Goal: Communication & Community: Share content

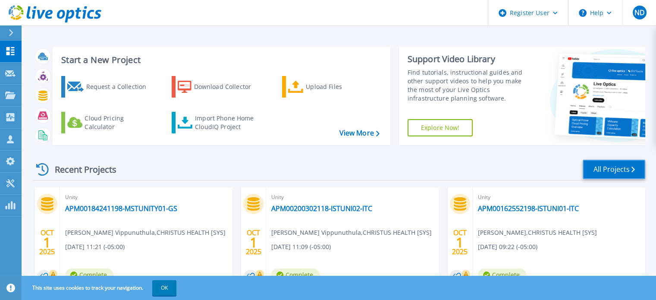
click at [599, 173] on link "All Projects" at bounding box center [614, 169] width 63 height 19
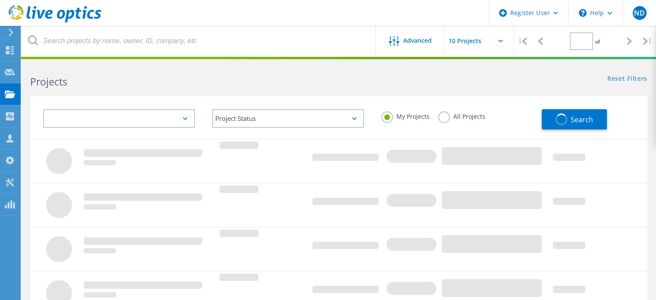
type input "1"
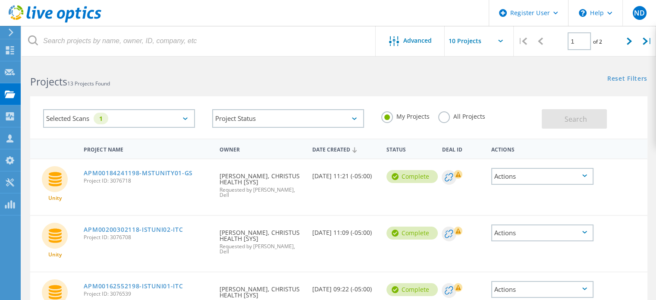
click at [175, 117] on div "Selected Scans 1" at bounding box center [119, 118] width 152 height 19
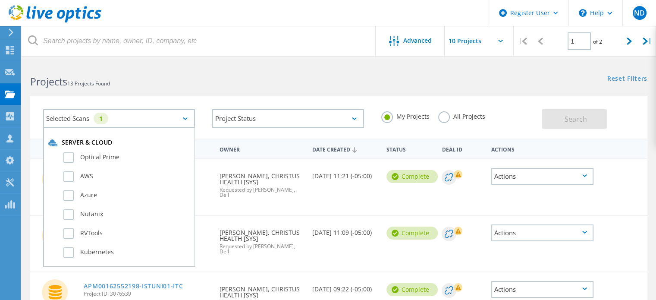
click at [175, 116] on div "Selected Scans 1" at bounding box center [119, 118] width 152 height 19
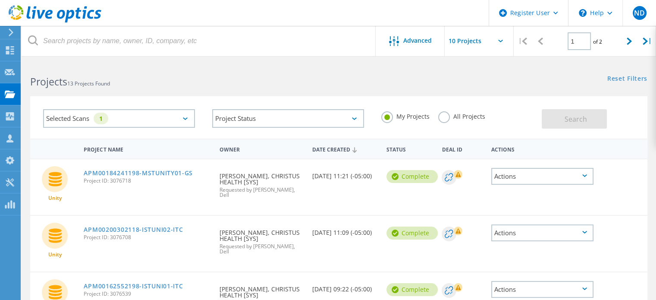
click at [453, 119] on label "All Projects" at bounding box center [461, 115] width 47 height 8
click at [0, 0] on input "All Projects" at bounding box center [0, 0] width 0 height 0
click at [575, 119] on span "Search" at bounding box center [576, 118] width 22 height 9
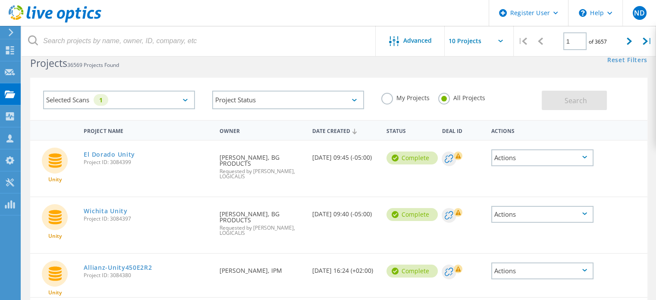
scroll to position [43, 0]
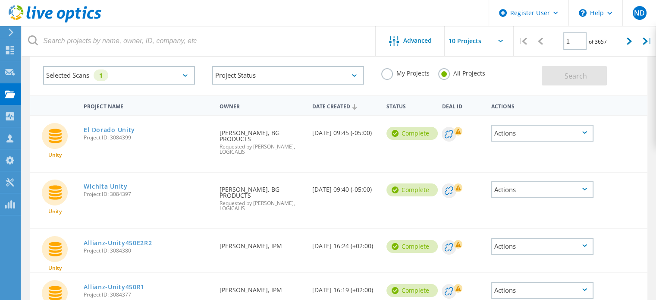
click at [335, 87] on div "Project Status In Progress Complete Published Anonymous Archived Error" at bounding box center [288, 75] width 169 height 36
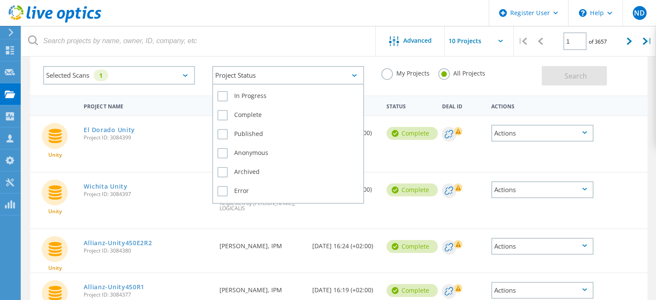
click at [353, 79] on div "Project Status" at bounding box center [288, 75] width 152 height 19
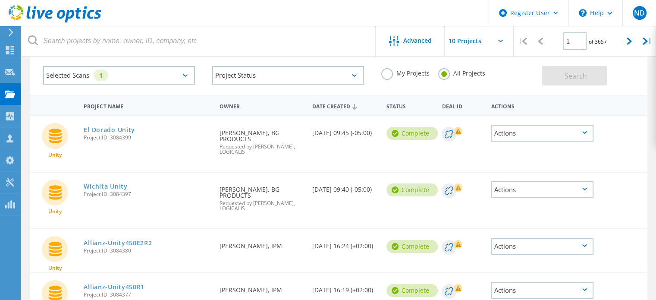
click at [173, 75] on div "Selected Scans 1" at bounding box center [119, 75] width 152 height 19
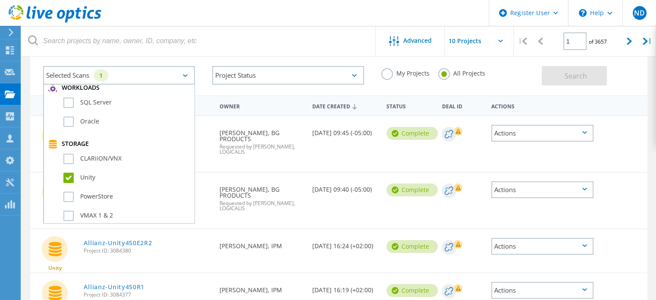
scroll to position [129, 0]
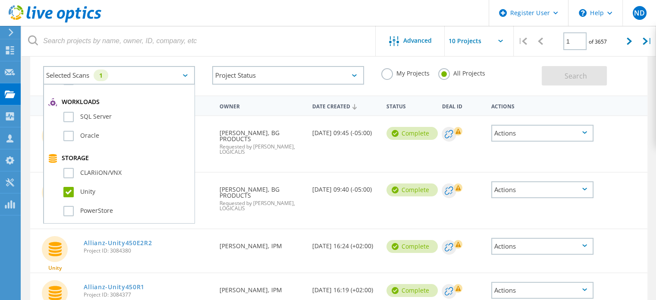
click at [252, 6] on header "Register User \n Help Explore Helpful Articles Contact Support ND Dell User Nic…" at bounding box center [328, 13] width 656 height 26
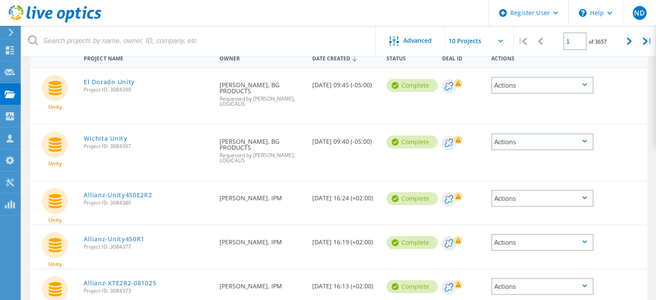
scroll to position [0, 0]
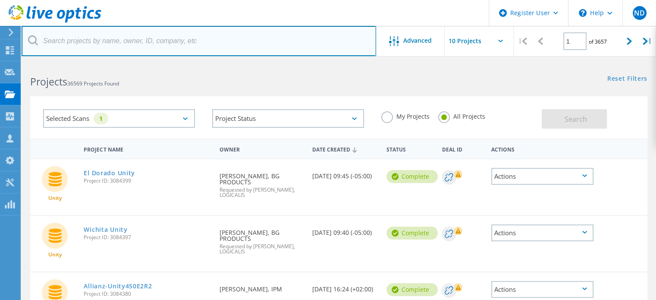
click at [175, 41] on input "text" at bounding box center [199, 41] width 355 height 30
click at [156, 46] on input "text" at bounding box center [199, 41] width 355 height 30
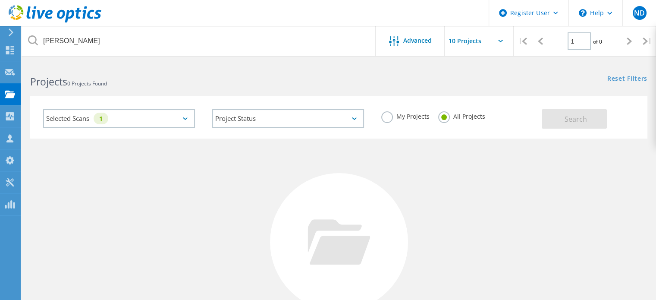
click at [185, 119] on icon at bounding box center [185, 118] width 5 height 3
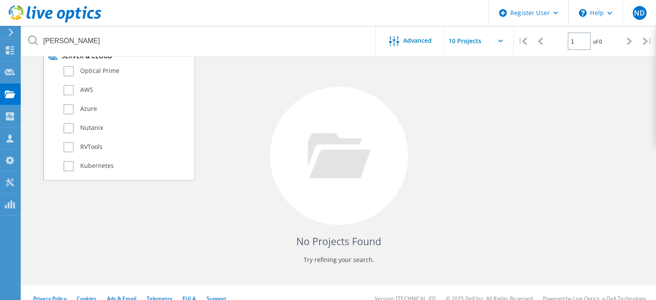
click at [265, 119] on div "No Projects Found Try refining your search." at bounding box center [339, 163] width 618 height 223
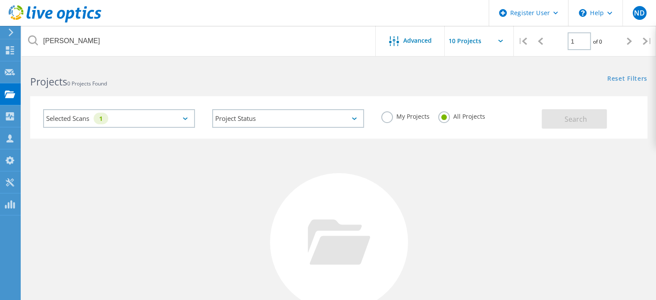
click at [490, 48] on input "text" at bounding box center [488, 41] width 86 height 30
click at [483, 44] on input "text" at bounding box center [488, 41] width 86 height 30
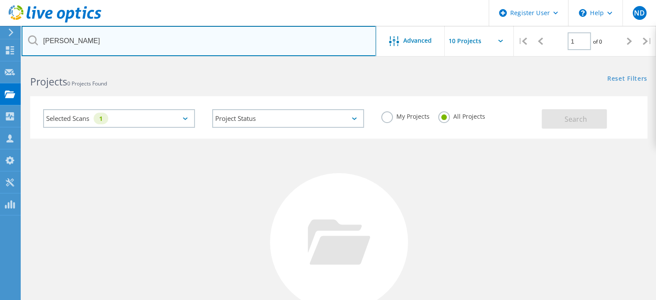
click at [126, 45] on input "[PERSON_NAME]" at bounding box center [199, 41] width 355 height 30
type input "Arvind"
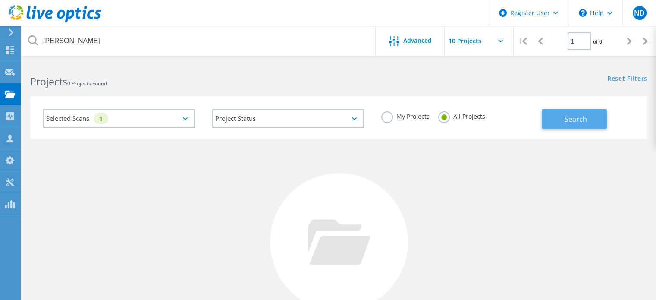
click at [575, 126] on button "Search" at bounding box center [574, 118] width 65 height 19
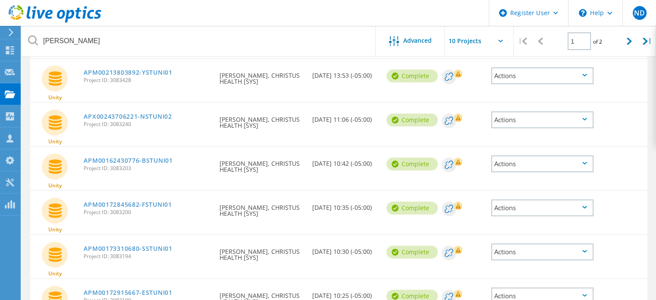
scroll to position [202, 0]
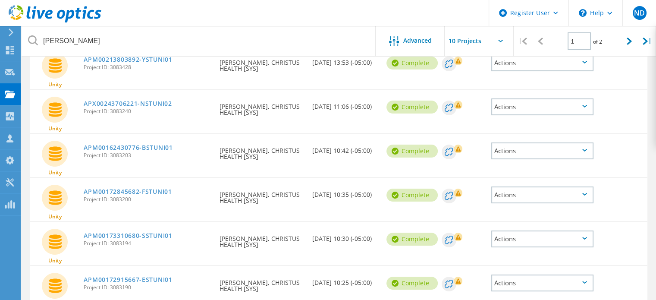
click at [552, 148] on div "Actions" at bounding box center [543, 150] width 103 height 17
click at [549, 153] on div "Share" at bounding box center [542, 157] width 101 height 13
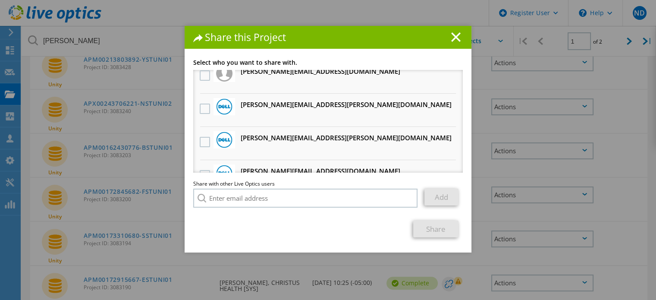
scroll to position [0, 0]
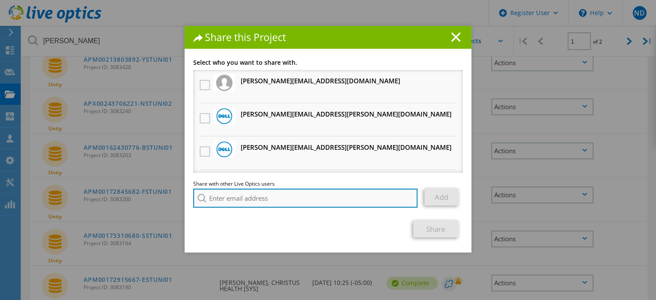
click at [276, 198] on input "search" at bounding box center [305, 198] width 224 height 19
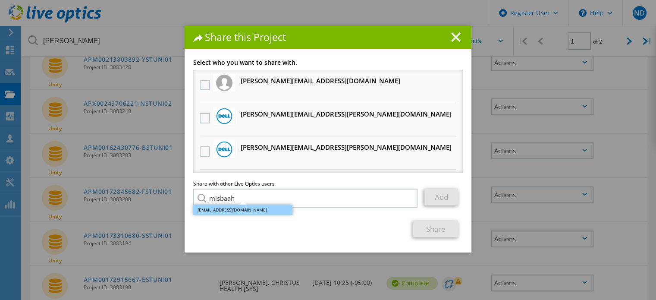
click at [255, 212] on li "Misbaah.Haroon@dell.com" at bounding box center [242, 210] width 99 height 10
type input "Misbaah.Haroon@dell.com"
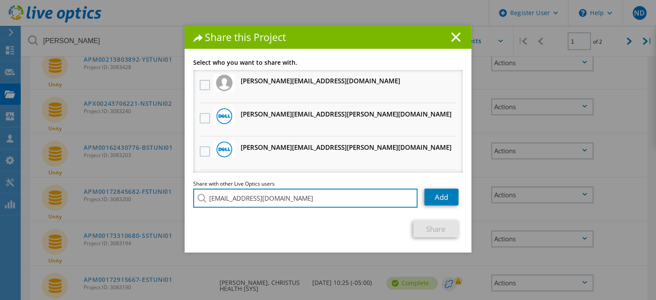
drag, startPoint x: 302, startPoint y: 200, endPoint x: 161, endPoint y: 195, distance: 141.6
click at [161, 195] on div "Share this Project Link other users to this project Changes can be overwritten …" at bounding box center [328, 163] width 656 height 274
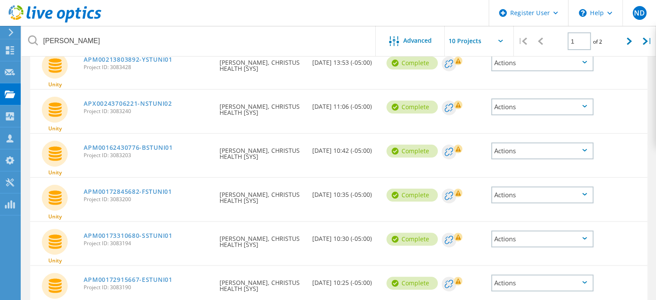
click at [536, 144] on div "Actions" at bounding box center [543, 150] width 103 height 17
click at [534, 151] on div "Share" at bounding box center [542, 157] width 101 height 13
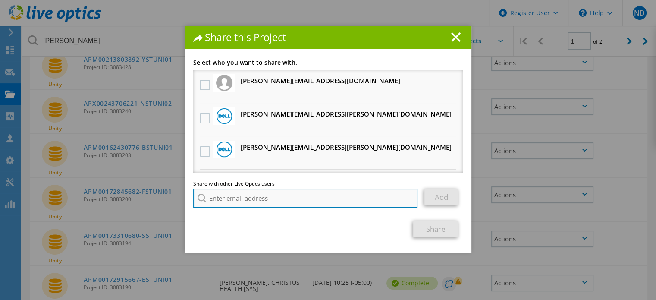
click at [287, 195] on input "search" at bounding box center [305, 198] width 224 height 19
paste input "20675083"
drag, startPoint x: 298, startPoint y: 195, endPoint x: 186, endPoint y: 191, distance: 111.8
click at [186, 191] on div "Link other users to this project Changes can be overwritten by users with acces…" at bounding box center [328, 156] width 287 height 193
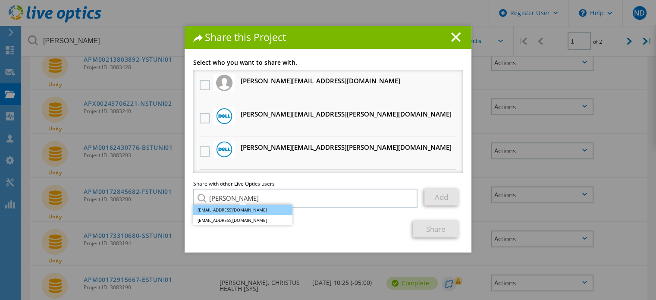
click at [234, 212] on li "Misbaah.Haroon@dell.com" at bounding box center [242, 210] width 99 height 10
type input "Misbaah.Haroon@dell.com"
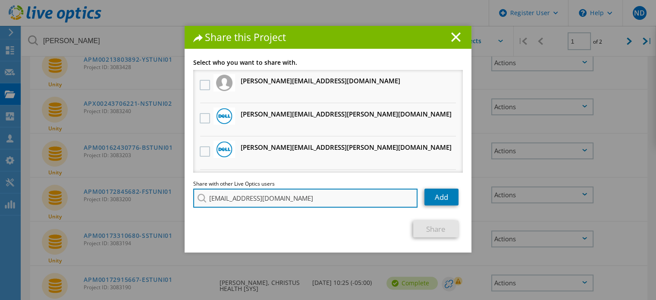
click at [240, 198] on input "Misbaah.Haroon@dell.com" at bounding box center [305, 198] width 224 height 19
click at [241, 198] on input "Misbaah.Haroon@dell.com" at bounding box center [305, 198] width 224 height 19
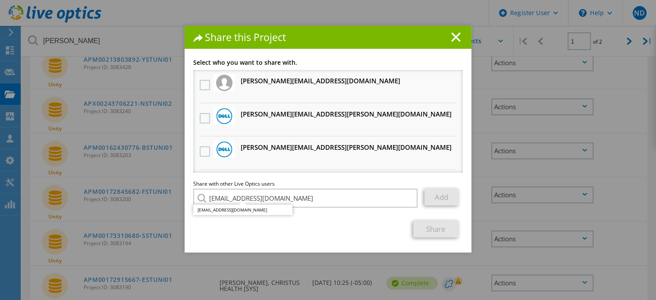
click at [350, 222] on div "Share" at bounding box center [328, 229] width 270 height 17
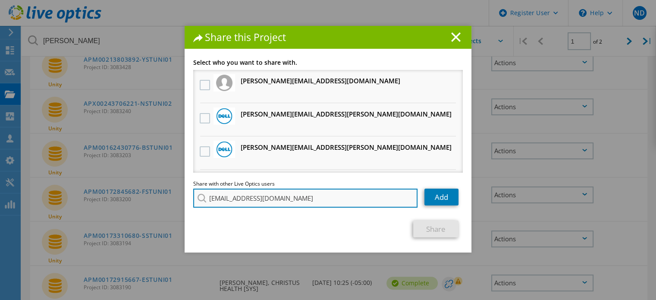
click at [378, 196] on input "Misbaah.Haroon@dell.com" at bounding box center [305, 198] width 224 height 19
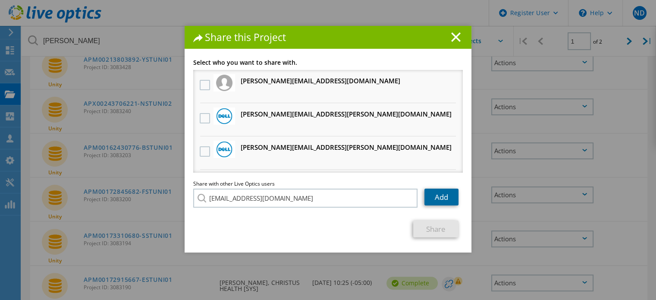
click at [440, 195] on link "Add" at bounding box center [442, 197] width 34 height 17
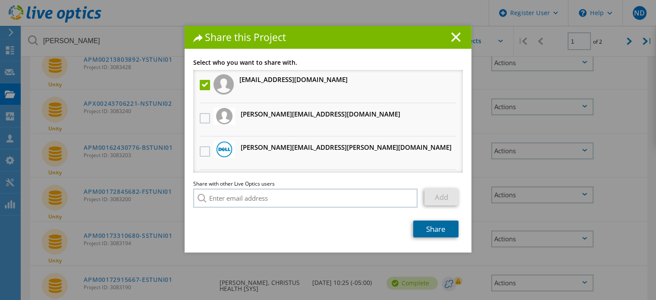
click at [422, 228] on link "Share" at bounding box center [435, 229] width 45 height 17
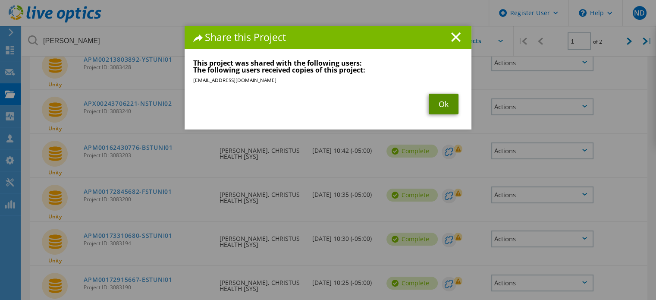
click at [447, 103] on link "Ok" at bounding box center [444, 104] width 30 height 21
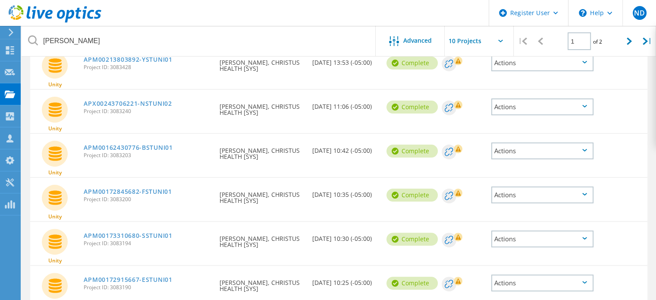
click at [461, 151] on rect at bounding box center [458, 149] width 9 height 9
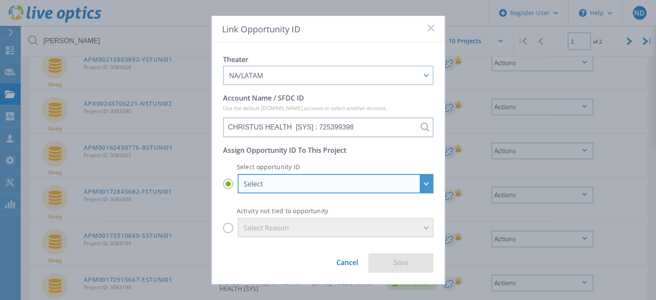
click at [310, 185] on div "Select" at bounding box center [331, 183] width 174 height 9
click at [0, 0] on input "Select Select Christus AI Factory : 28913727 CHRISTUS HEALTH [SYS] - (SDS) Mana…" at bounding box center [0, 0] width 0 height 0
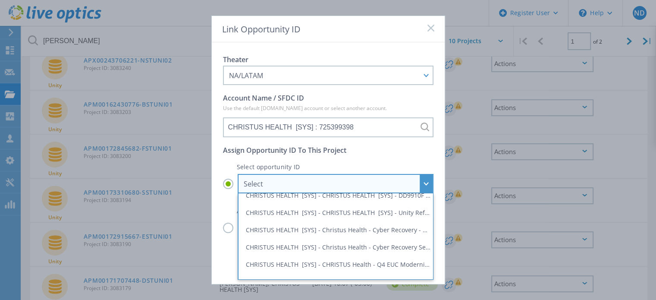
scroll to position [259, 0]
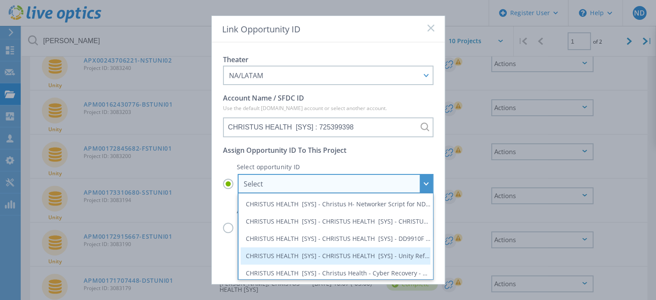
click at [352, 253] on li "CHRISTUS HEALTH [SYS] - CHRISTUS HEALTH [SYS] - Unity Refresh - TLA : 29215566" at bounding box center [336, 255] width 190 height 17
click at [0, 0] on input "Select Select Christus AI Factory : 28913727 CHRISTUS HEALTH [SYS] - (SDS) Mana…" at bounding box center [0, 0] width 0 height 0
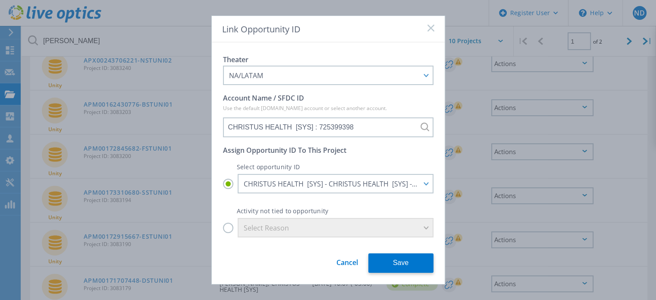
click at [231, 227] on label "Select Reason" at bounding box center [328, 227] width 211 height 19
click at [0, 0] on input "Select Reason" at bounding box center [0, 0] width 0 height 0
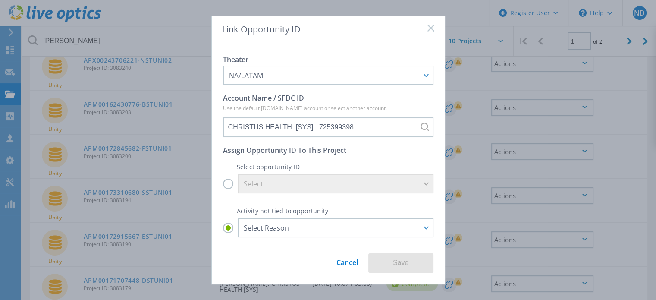
click at [231, 186] on label "Select" at bounding box center [328, 183] width 211 height 19
click at [0, 0] on input "Select" at bounding box center [0, 0] width 0 height 0
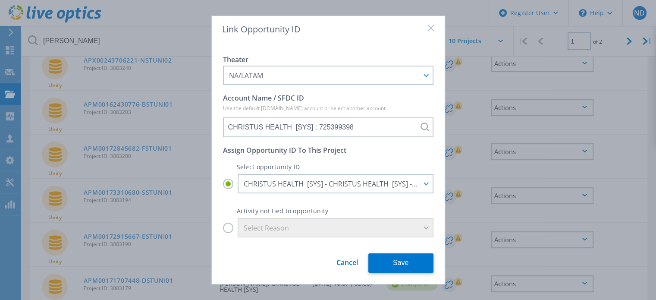
click at [342, 264] on link "Cancel" at bounding box center [348, 259] width 22 height 16
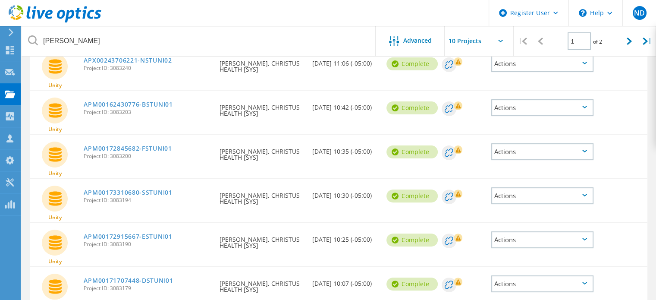
click at [501, 152] on div "Actions" at bounding box center [543, 151] width 103 height 17
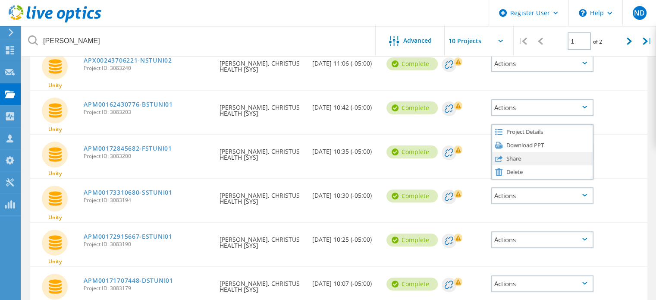
click at [507, 155] on div "Share" at bounding box center [542, 158] width 101 height 13
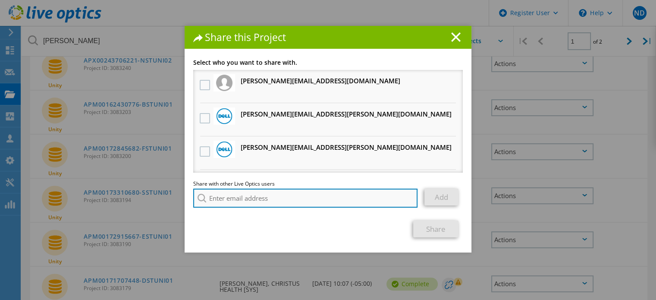
click at [233, 202] on input "search" at bounding box center [305, 198] width 224 height 19
paste input "Misbaah.Haroon@dell.com"
type input "Misbaah.Haroon@dell.com"
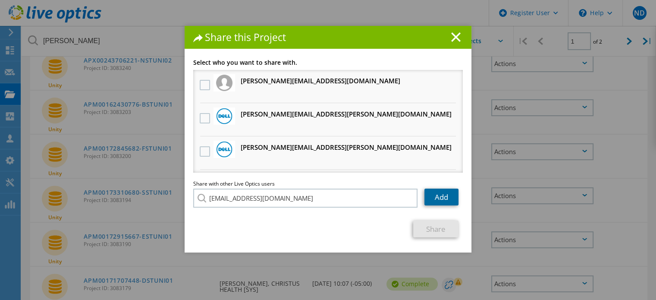
click at [429, 199] on link "Add" at bounding box center [442, 197] width 34 height 17
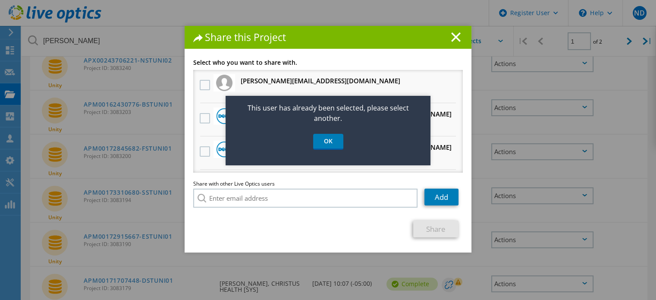
click at [323, 143] on link "OK" at bounding box center [328, 142] width 30 height 16
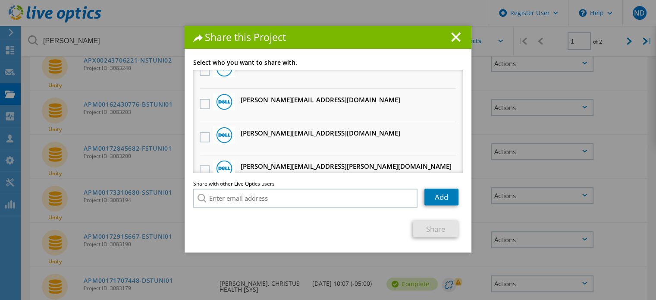
scroll to position [686, 0]
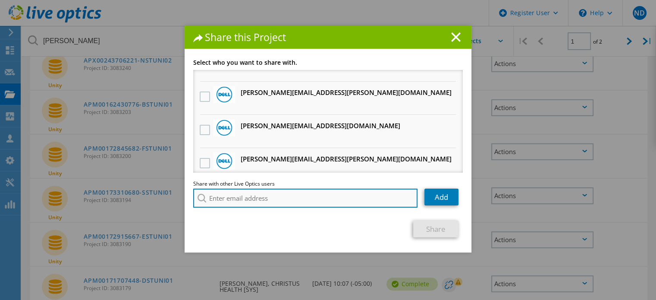
click at [350, 192] on input "search" at bounding box center [305, 198] width 224 height 19
paste input "Misbaah.Haroon@dell.com"
type input "Misbaah.Haroon@dell.com"
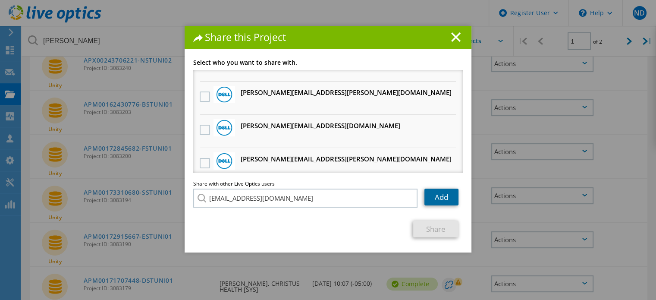
click at [429, 199] on link "Add" at bounding box center [442, 197] width 34 height 17
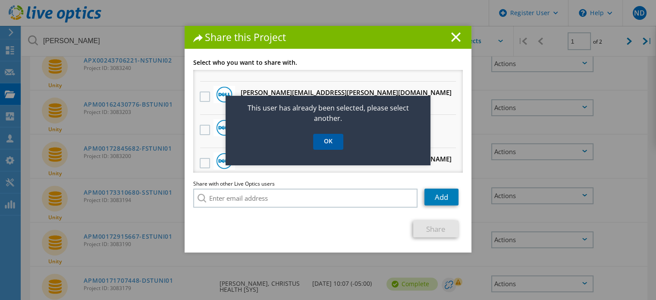
click at [335, 143] on link "OK" at bounding box center [328, 142] width 30 height 16
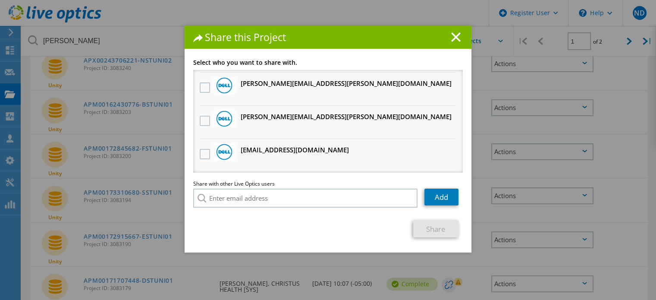
scroll to position [43, 0]
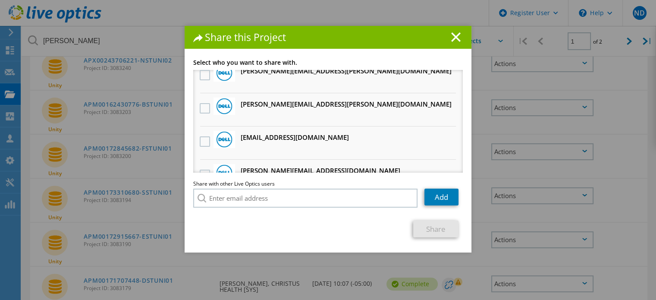
click at [214, 141] on div at bounding box center [225, 139] width 22 height 17
click at [206, 141] on label at bounding box center [206, 141] width 13 height 10
click at [0, 0] on input "checkbox" at bounding box center [0, 0] width 0 height 0
click at [420, 227] on link "Share" at bounding box center [435, 229] width 45 height 17
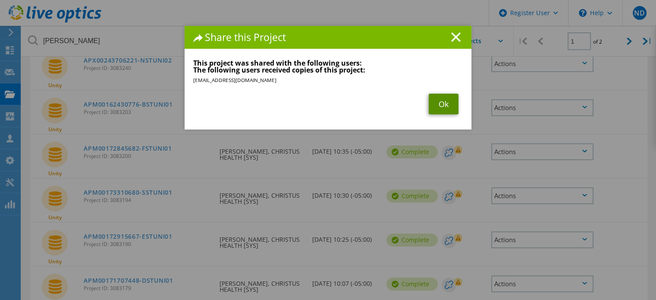
click at [438, 106] on link "Ok" at bounding box center [444, 104] width 30 height 21
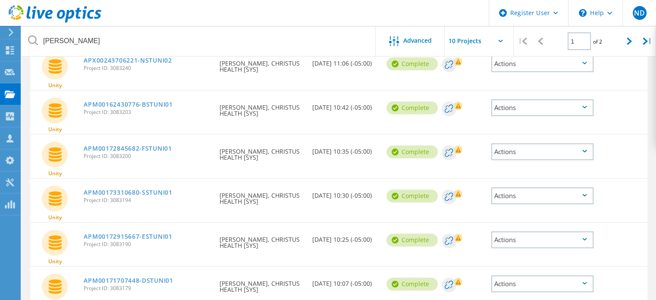
click at [523, 201] on div "Actions" at bounding box center [543, 195] width 103 height 17
click at [524, 200] on div "Share" at bounding box center [542, 202] width 101 height 13
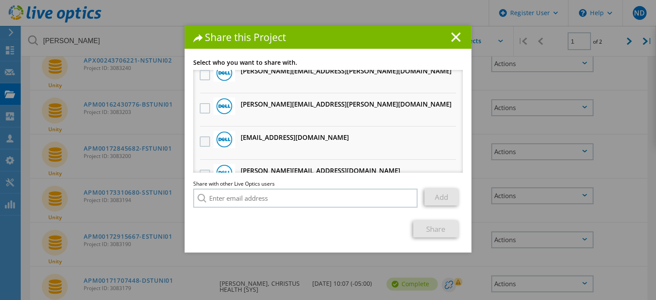
click at [204, 141] on label at bounding box center [206, 141] width 13 height 10
click at [0, 0] on input "checkbox" at bounding box center [0, 0] width 0 height 0
click at [429, 227] on link "Share" at bounding box center [435, 229] width 45 height 17
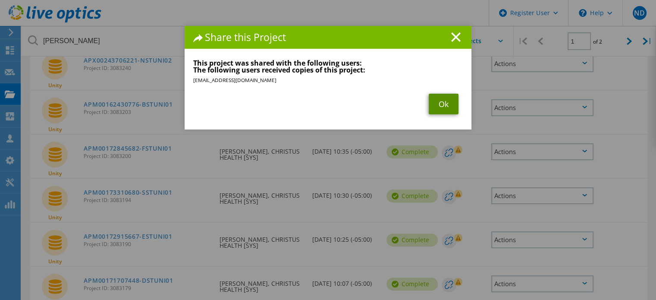
click at [434, 105] on link "Ok" at bounding box center [444, 104] width 30 height 21
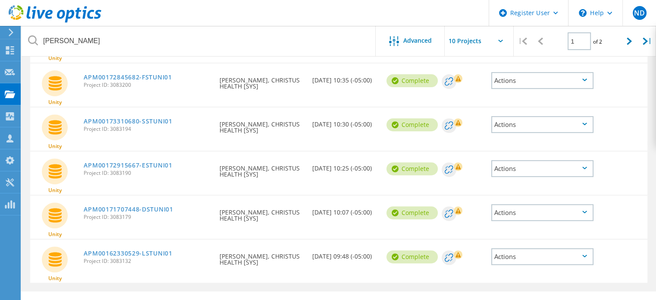
scroll to position [331, 0]
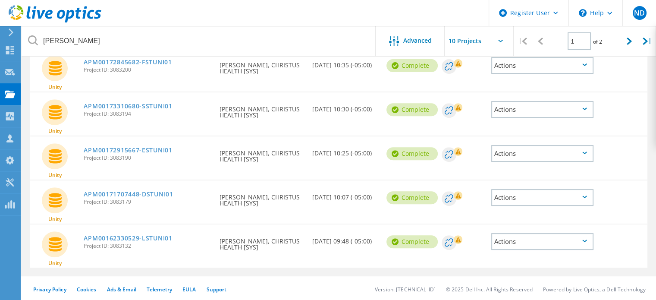
click at [508, 154] on div "Actions" at bounding box center [543, 153] width 103 height 17
click at [507, 158] on div "Share" at bounding box center [542, 160] width 101 height 13
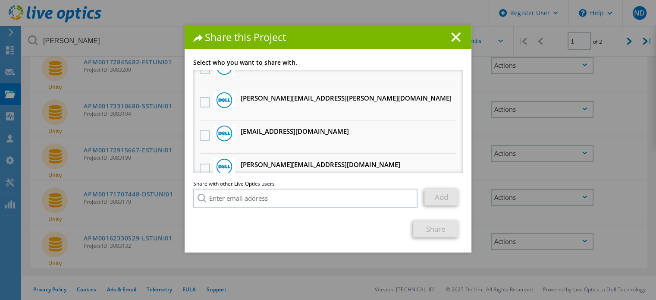
scroll to position [86, 0]
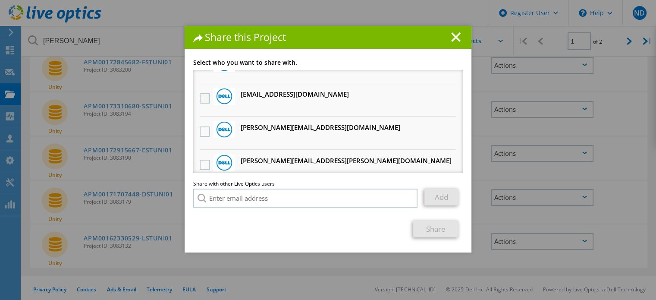
click at [203, 96] on label at bounding box center [206, 98] width 13 height 10
click at [0, 0] on input "checkbox" at bounding box center [0, 0] width 0 height 0
click at [425, 221] on link "Share" at bounding box center [435, 229] width 45 height 17
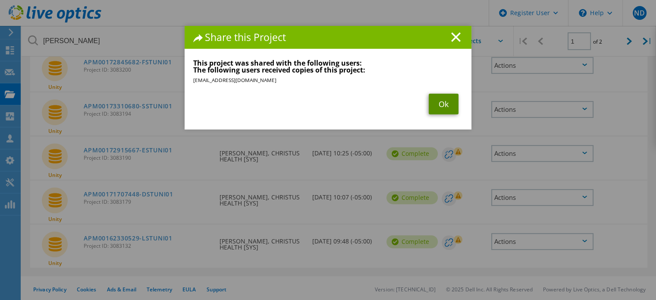
click at [446, 111] on link "Ok" at bounding box center [444, 104] width 30 height 21
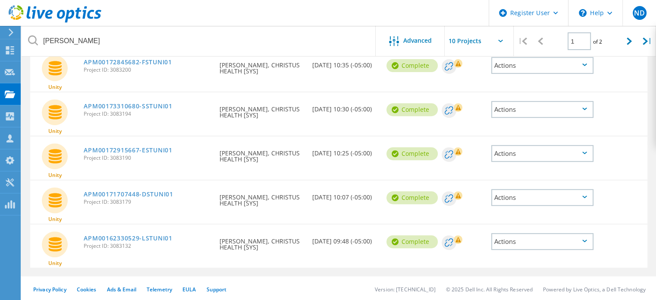
click at [523, 197] on div "Actions" at bounding box center [543, 197] width 103 height 17
click at [521, 200] on div "Share" at bounding box center [542, 204] width 101 height 13
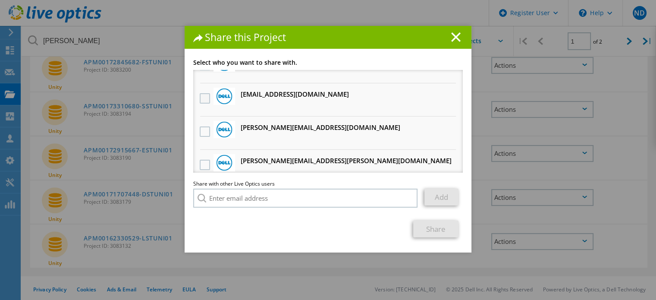
click at [205, 95] on label at bounding box center [206, 98] width 13 height 10
click at [0, 0] on input "checkbox" at bounding box center [0, 0] width 0 height 0
click at [439, 229] on link "Share" at bounding box center [435, 229] width 45 height 17
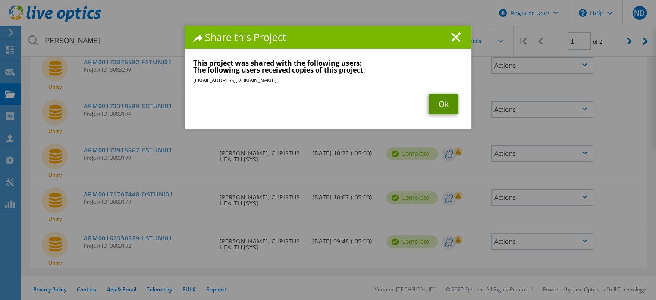
click at [436, 105] on link "Ok" at bounding box center [444, 104] width 30 height 21
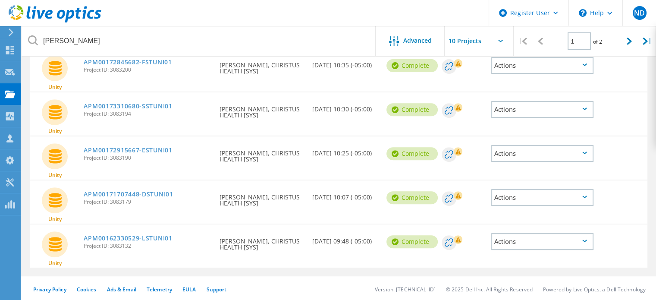
click at [515, 239] on div "Actions" at bounding box center [543, 241] width 103 height 17
click at [516, 245] on div "Share" at bounding box center [542, 248] width 101 height 13
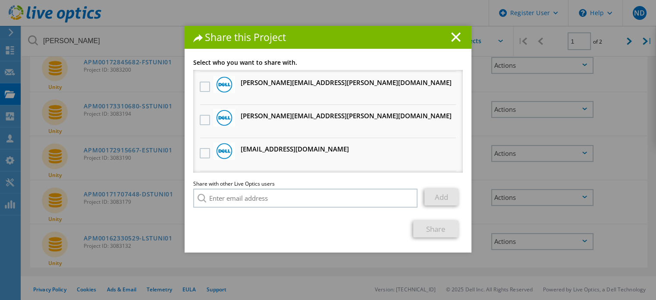
scroll to position [43, 0]
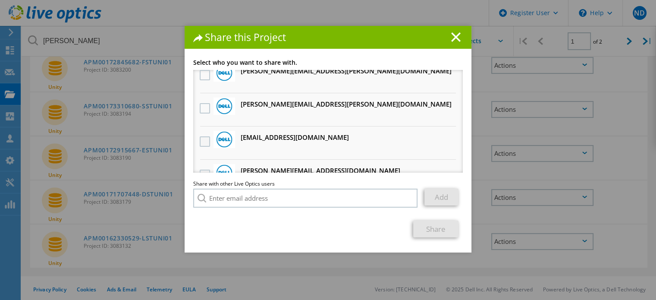
click at [200, 136] on label at bounding box center [206, 141] width 13 height 10
click at [0, 0] on input "checkbox" at bounding box center [0, 0] width 0 height 0
click at [419, 224] on link "Share" at bounding box center [435, 229] width 45 height 17
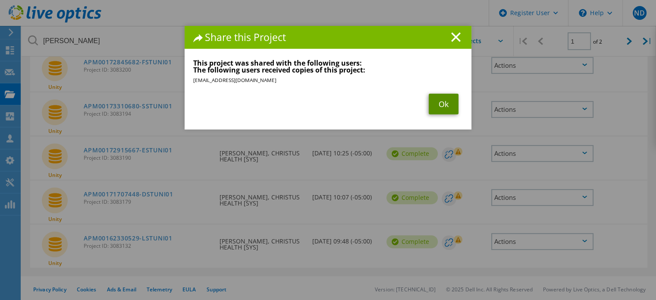
click at [446, 98] on link "Ok" at bounding box center [444, 104] width 30 height 21
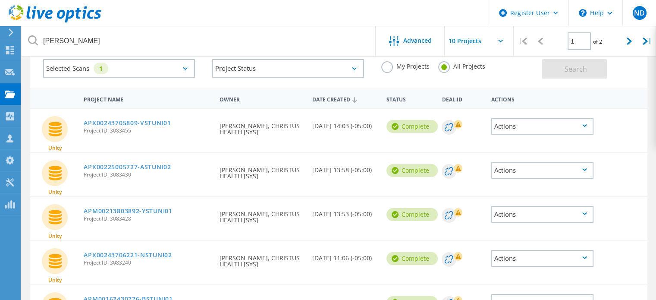
scroll to position [0, 0]
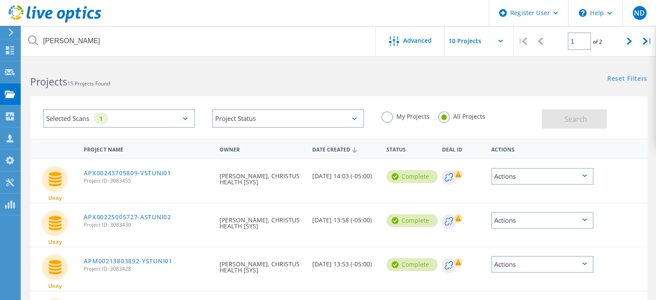
click at [12, 11] on use at bounding box center [55, 13] width 93 height 17
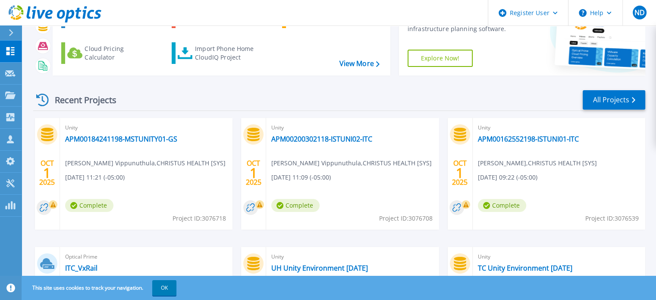
scroll to position [86, 0]
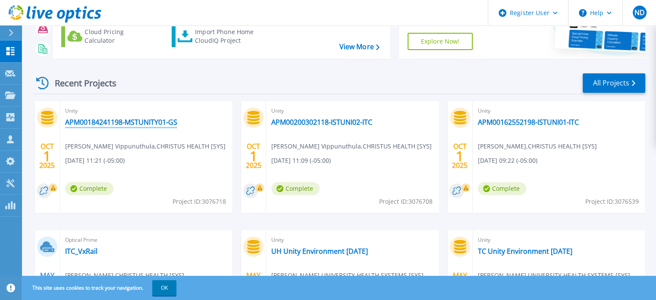
click at [139, 125] on link "APM00184241198-MSTUNITY01-GS" at bounding box center [121, 122] width 112 height 9
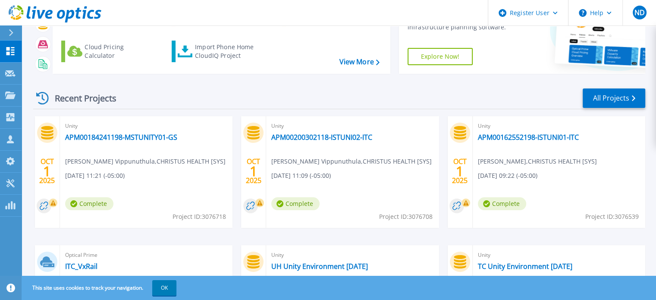
scroll to position [86, 0]
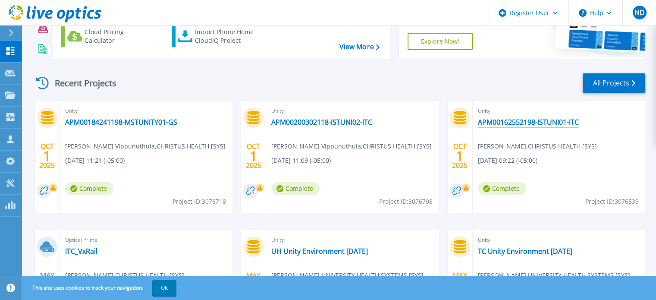
click at [530, 121] on link "APM00162552198-ISTUNI01-ITC" at bounding box center [528, 122] width 101 height 9
